Goal: Register for event/course

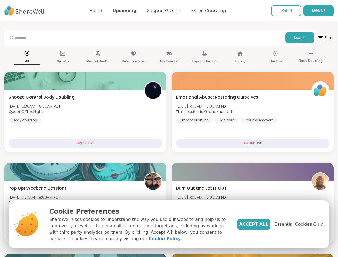
click at [311, 11] on span "SIGN UP" at bounding box center [318, 10] width 14 height 5
click at [317, 38] on span "Filter" at bounding box center [325, 37] width 16 height 13
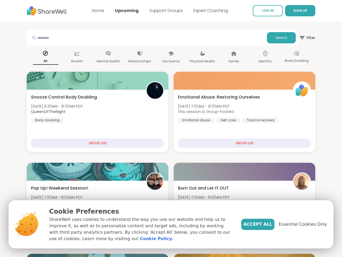
click at [45, 57] on div "All" at bounding box center [45, 58] width 25 height 20
